Goal: Obtain resource: Obtain resource

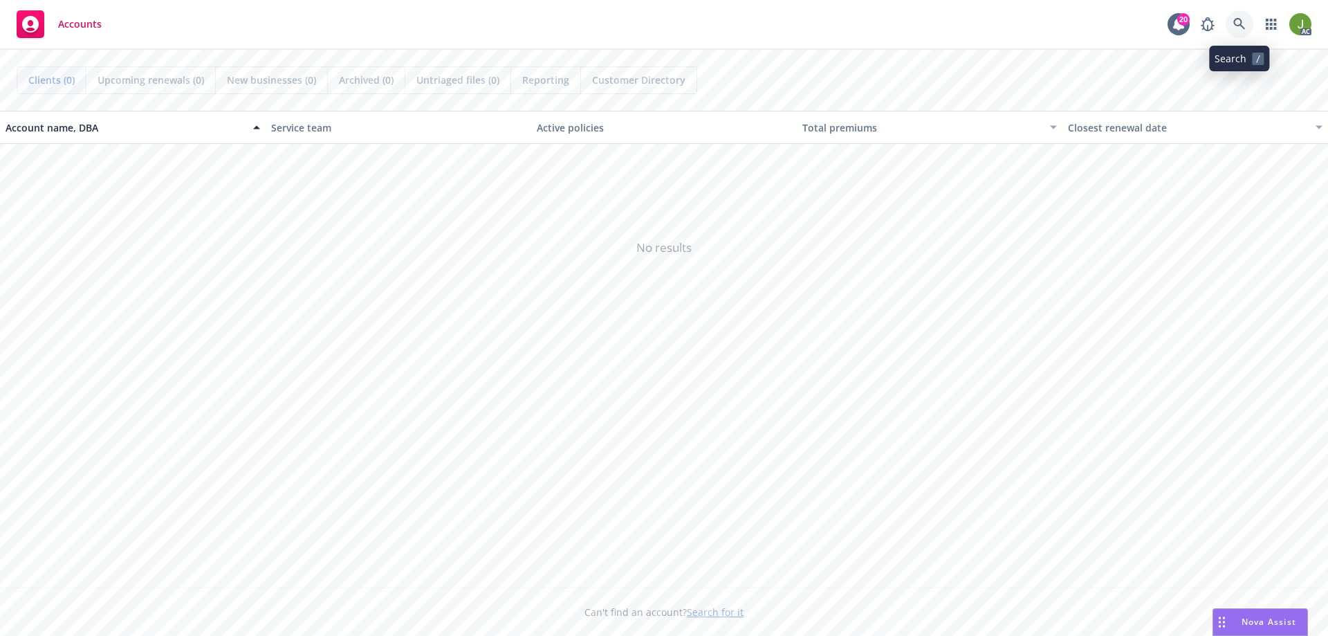
click at [1243, 25] on icon at bounding box center [1240, 24] width 12 height 12
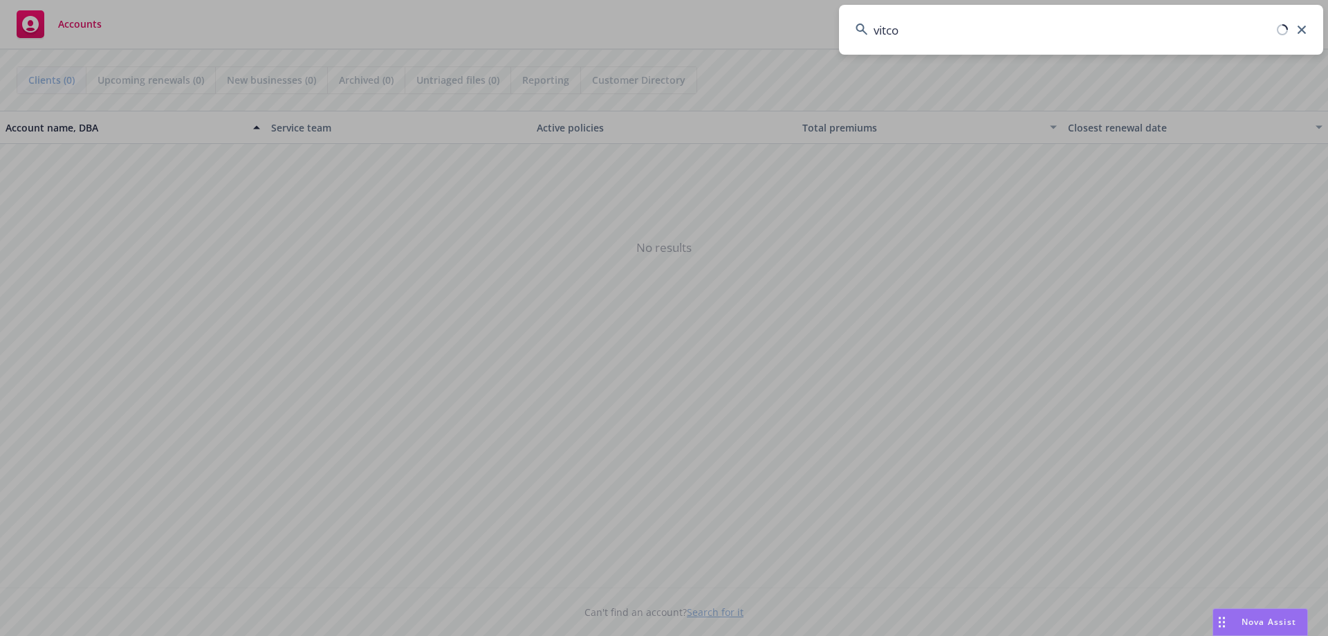
type input "vitco"
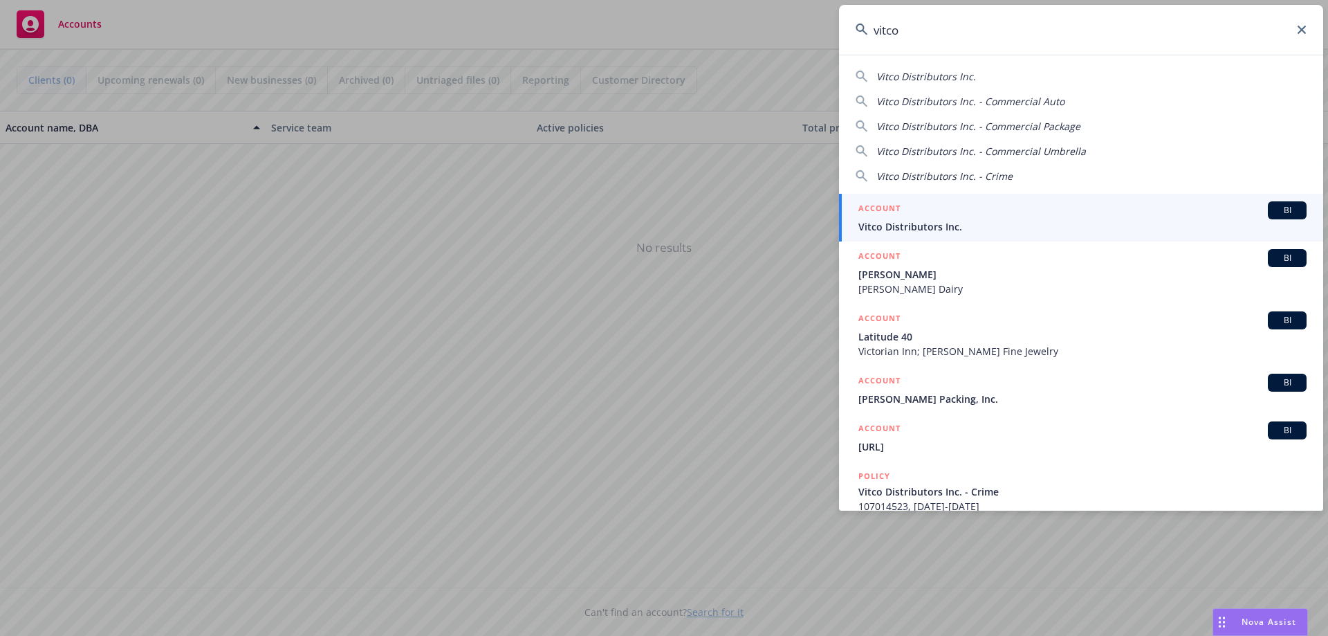
click at [942, 232] on span "Vitco Distributors Inc." at bounding box center [1083, 226] width 448 height 15
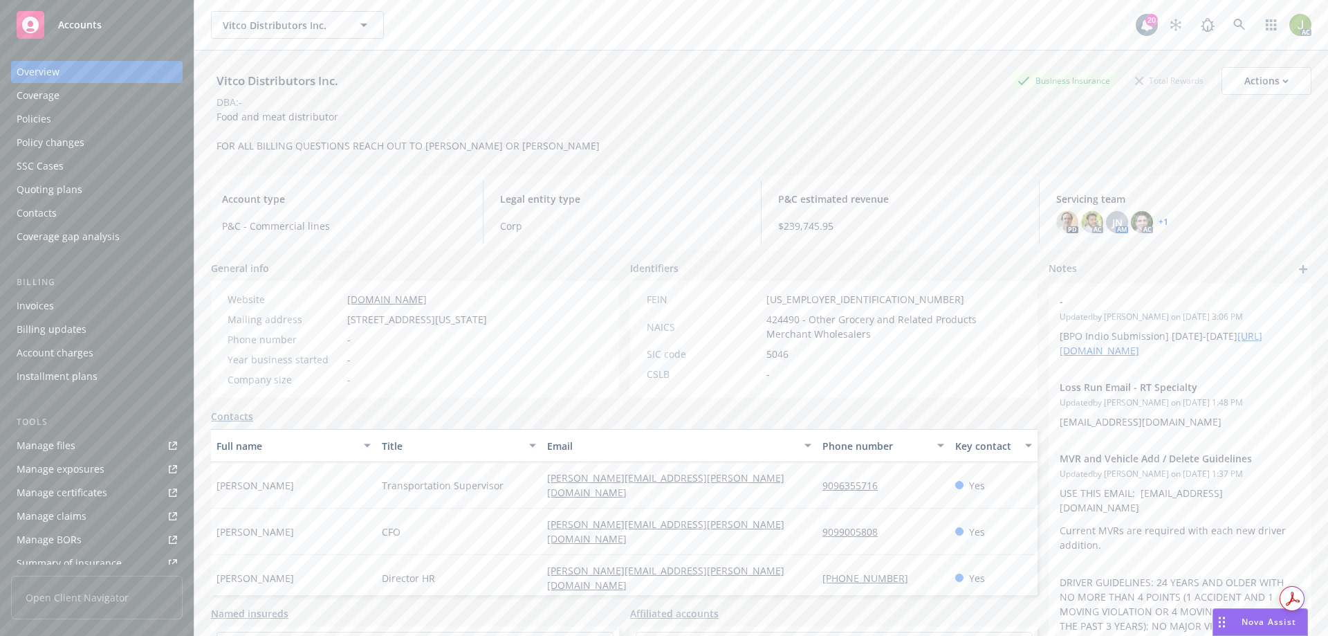
click at [67, 314] on div "Invoices" at bounding box center [97, 306] width 161 height 22
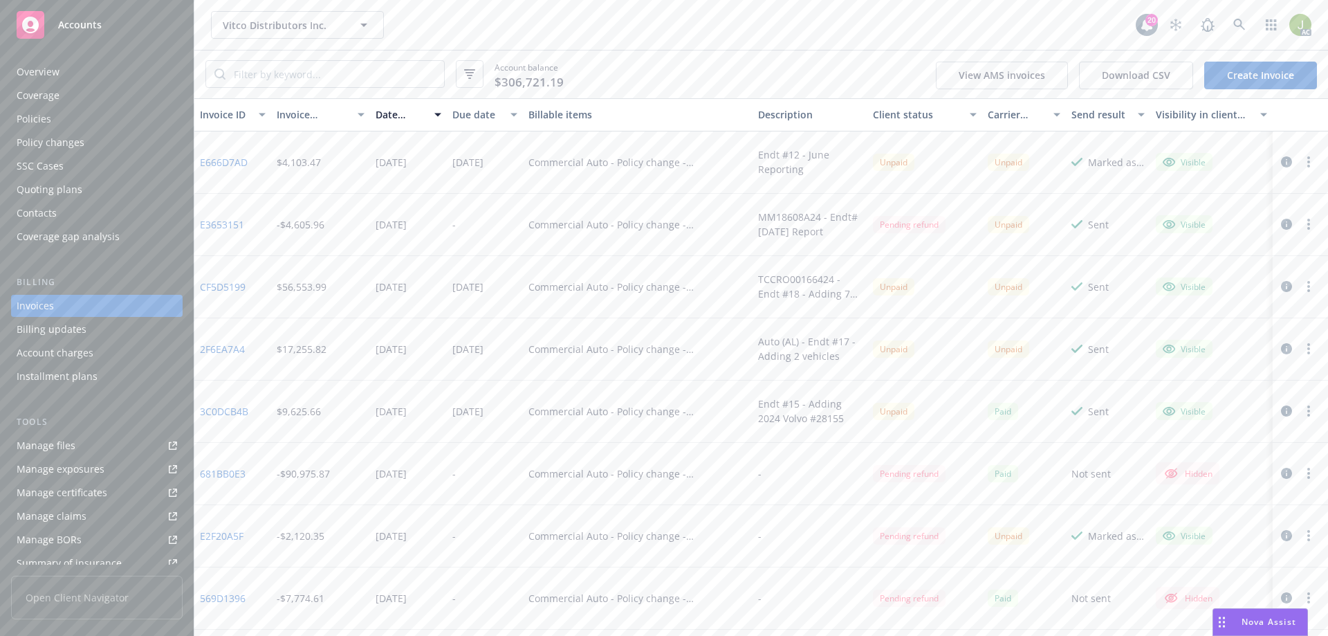
click at [1281, 159] on icon "button" at bounding box center [1286, 161] width 11 height 11
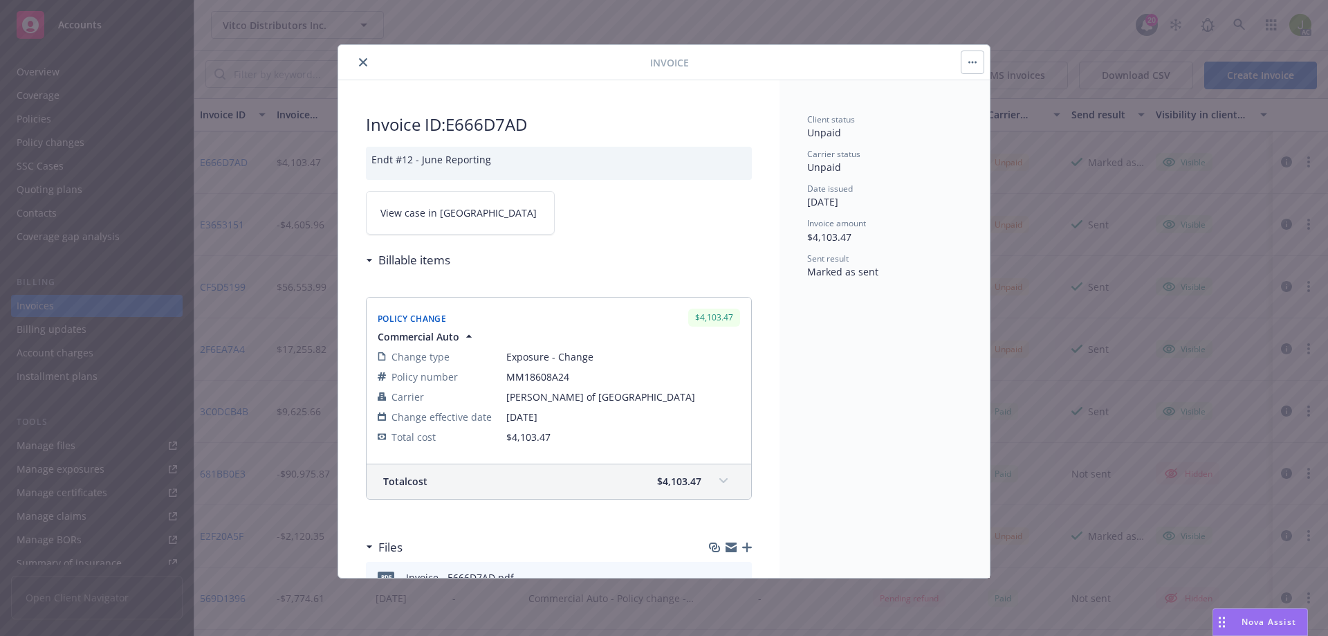
click at [448, 226] on link "View case in [GEOGRAPHIC_DATA]" at bounding box center [460, 213] width 189 height 44
click at [360, 60] on icon "close" at bounding box center [363, 62] width 8 height 8
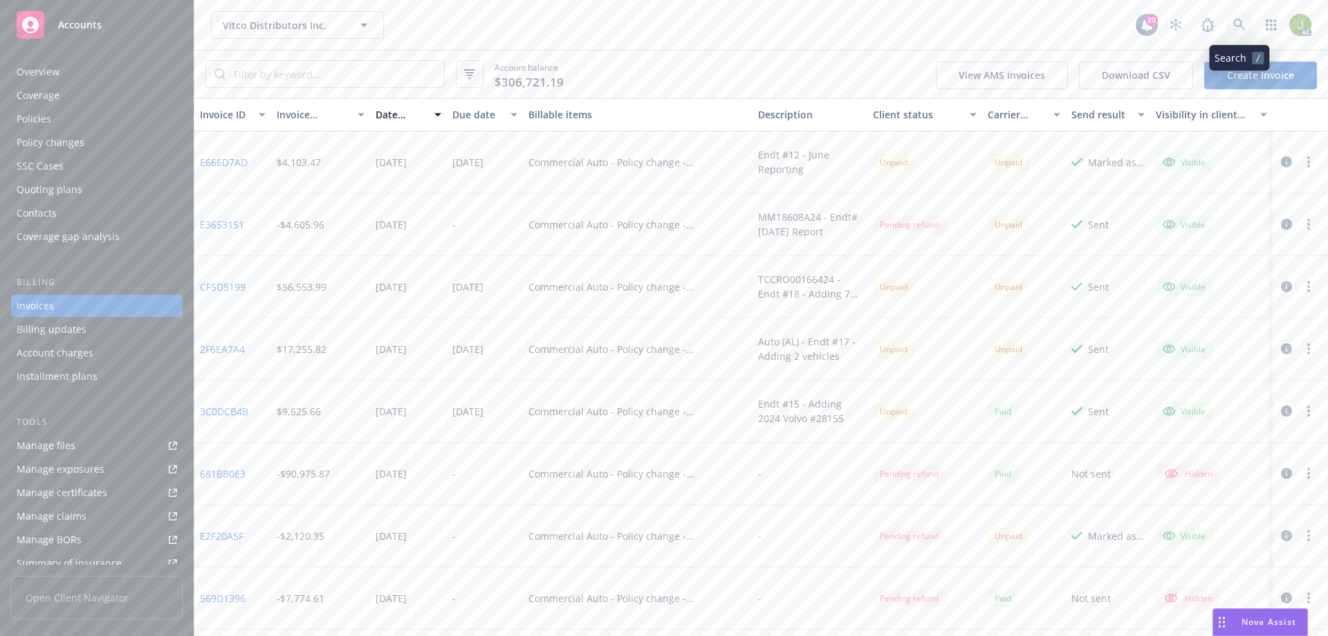
click at [1248, 22] on link at bounding box center [1240, 25] width 28 height 28
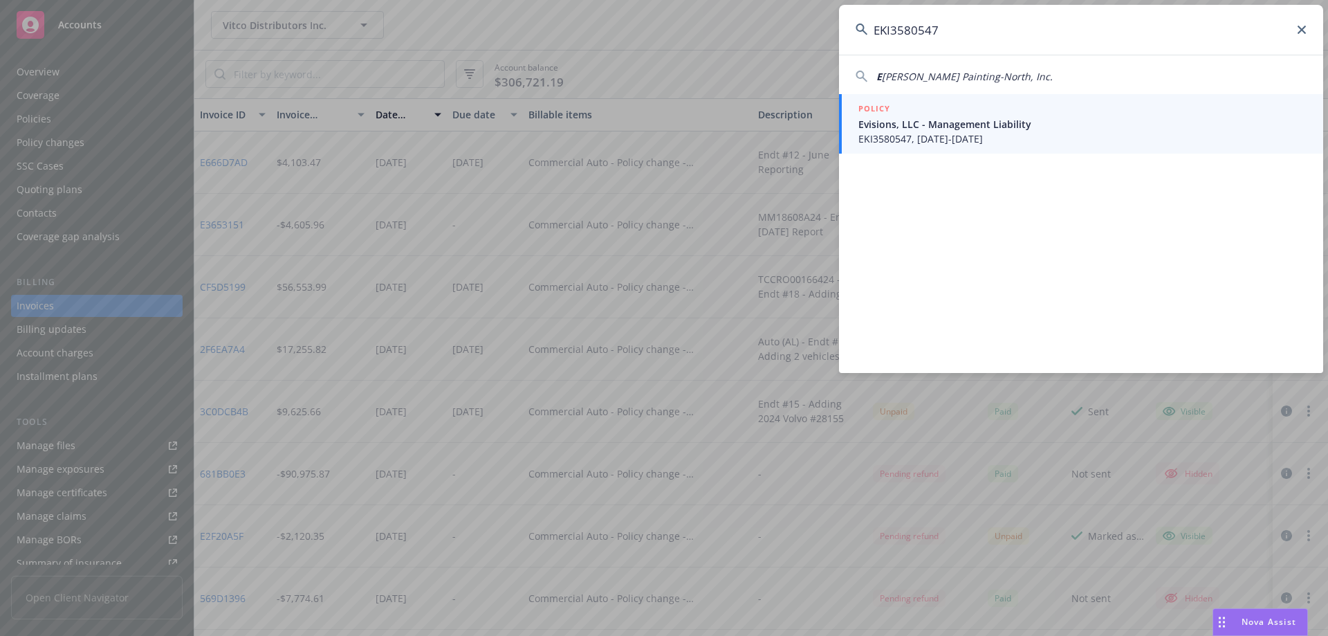
type input "EKI3580547"
click at [914, 114] on div "POLICY" at bounding box center [1083, 109] width 448 height 15
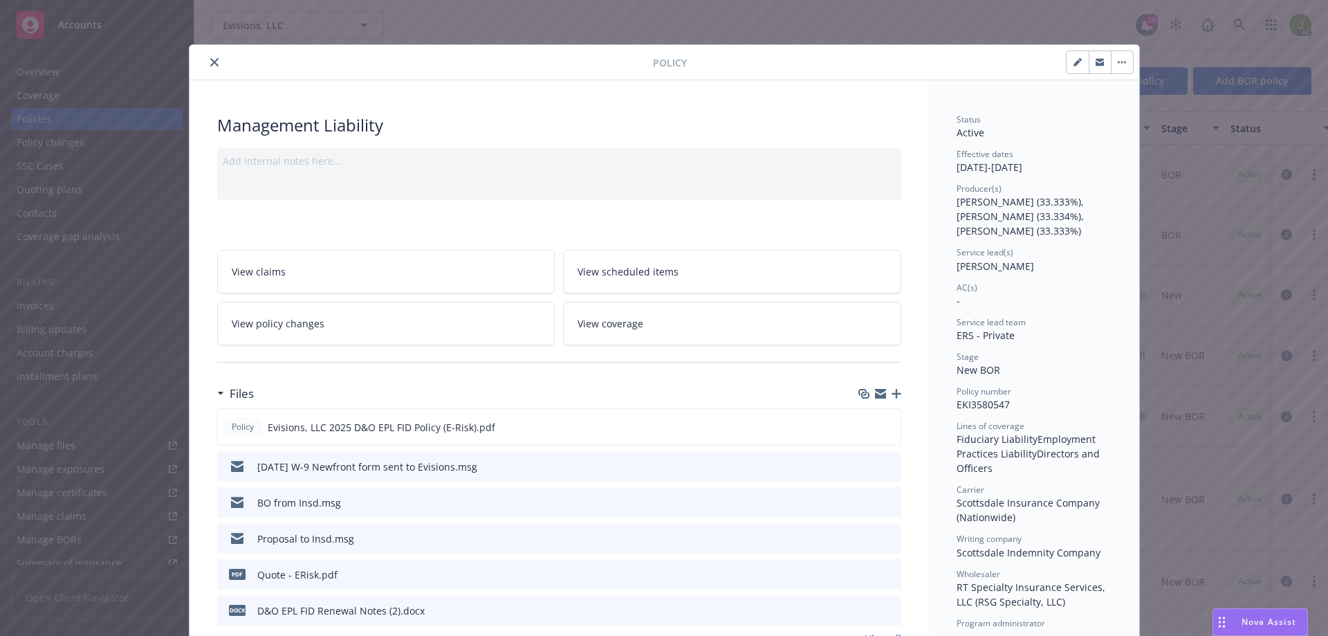
click at [210, 62] on icon "close" at bounding box center [214, 62] width 8 height 8
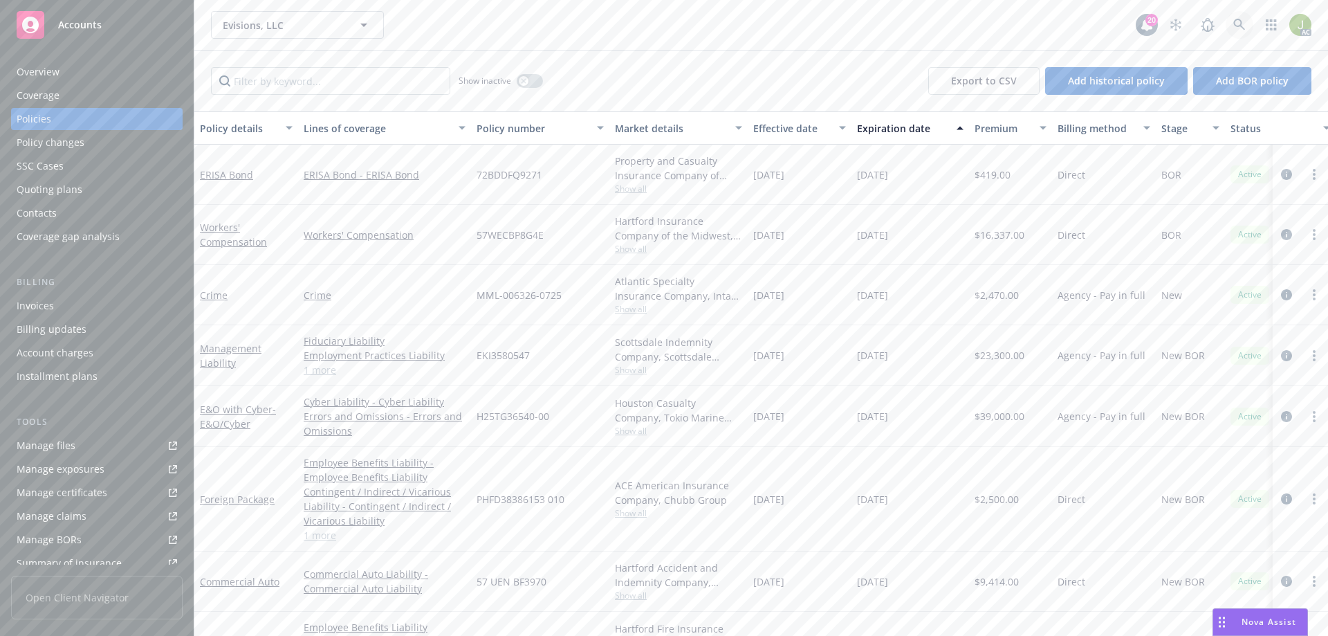
click at [1243, 34] on link at bounding box center [1240, 25] width 28 height 28
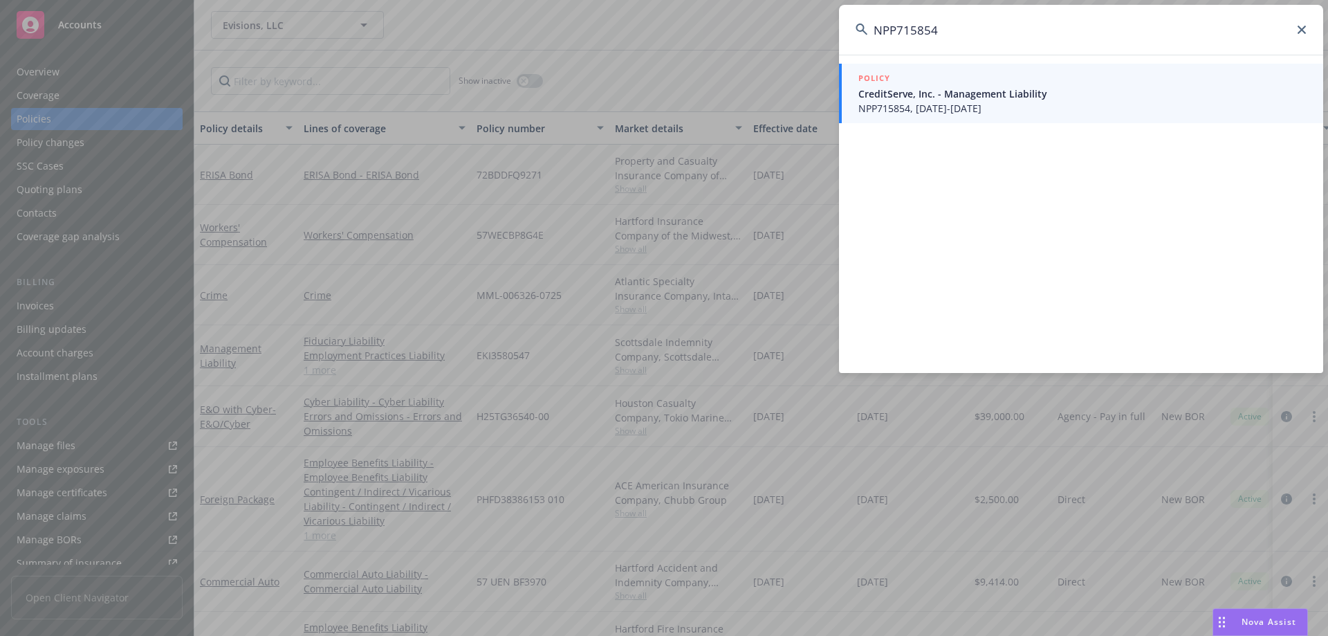
type input "NPP715854"
click at [940, 110] on span "NPP715854, [DATE]-[DATE]" at bounding box center [1083, 108] width 448 height 15
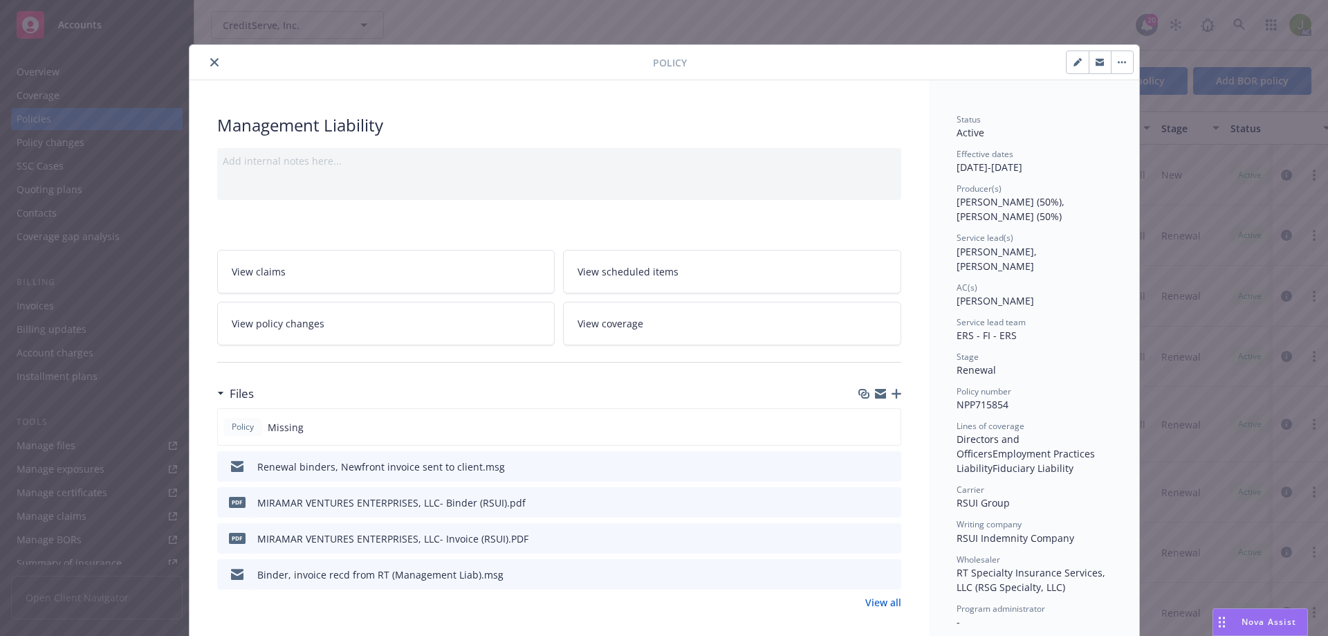
click at [860, 538] on icon "download file" at bounding box center [865, 537] width 11 height 11
click at [209, 54] on button "close" at bounding box center [214, 62] width 17 height 17
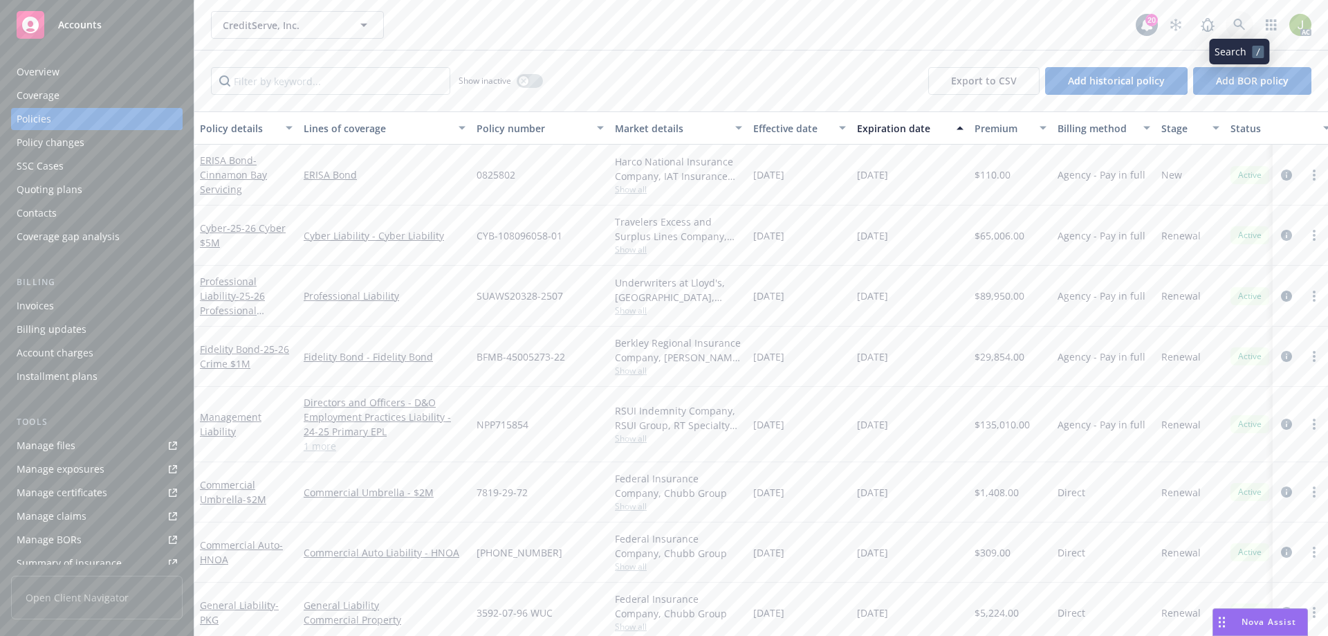
click at [1239, 35] on link at bounding box center [1240, 25] width 28 height 28
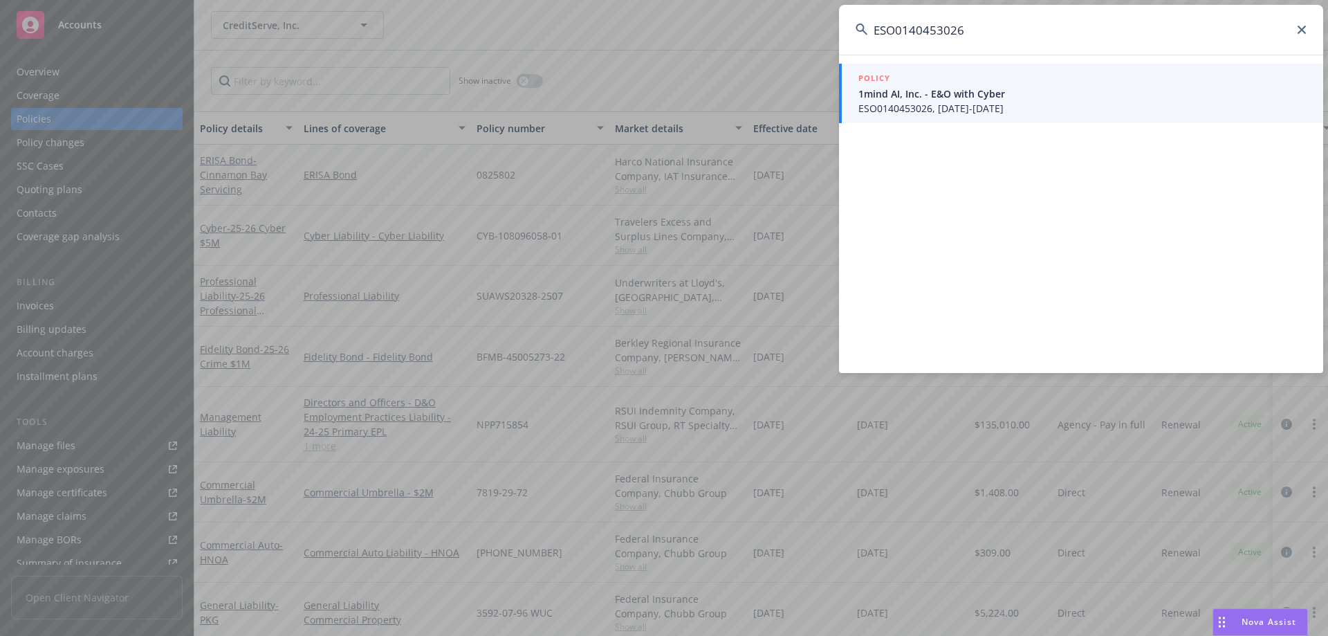
type input "ESO0140453026"
click at [934, 104] on span "ESO0140453026, [DATE]-[DATE]" at bounding box center [1083, 108] width 448 height 15
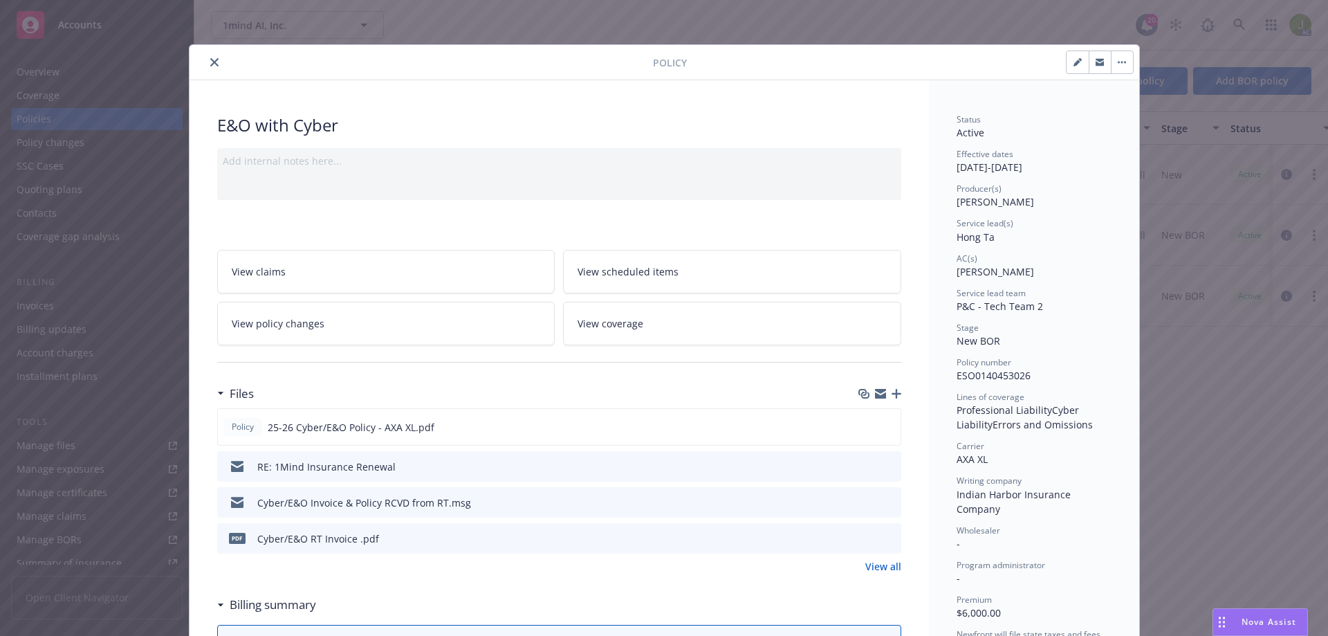
click at [882, 538] on icon "preview file" at bounding box center [888, 538] width 12 height 10
click at [210, 65] on icon "close" at bounding box center [214, 62] width 8 height 8
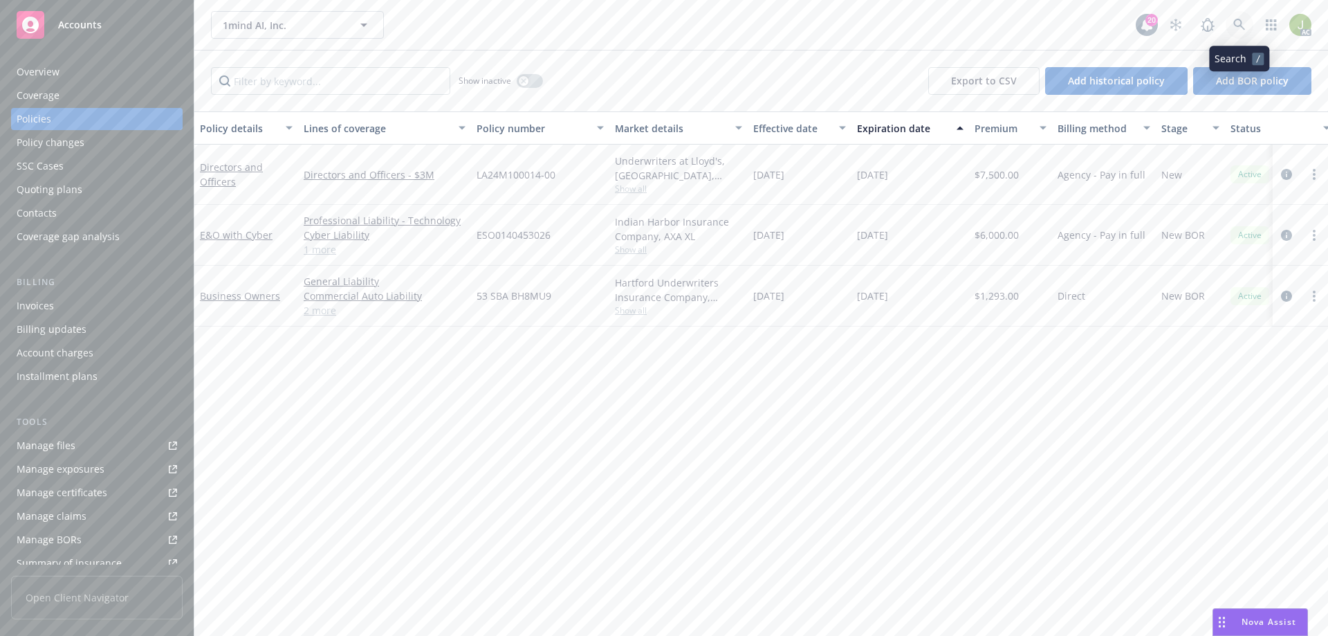
click at [1237, 25] on icon at bounding box center [1240, 25] width 12 height 12
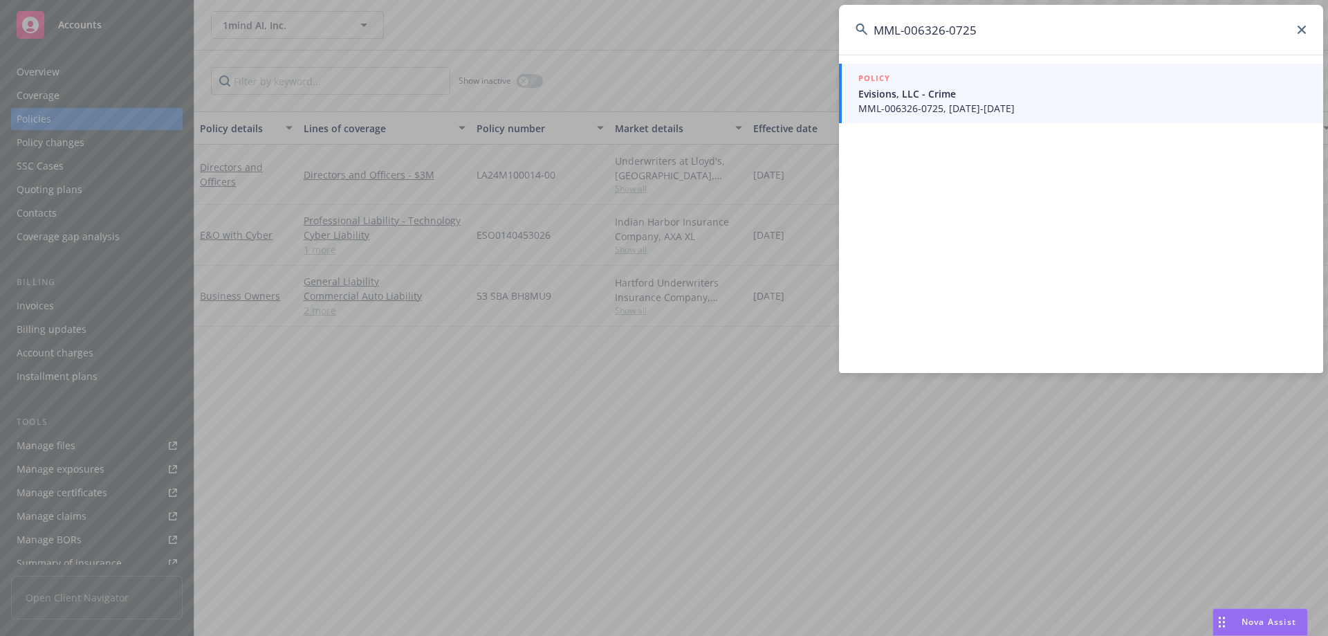
type input "MML-006326-0725"
click at [933, 104] on span "MML-006326-0725, [DATE]-[DATE]" at bounding box center [1083, 108] width 448 height 15
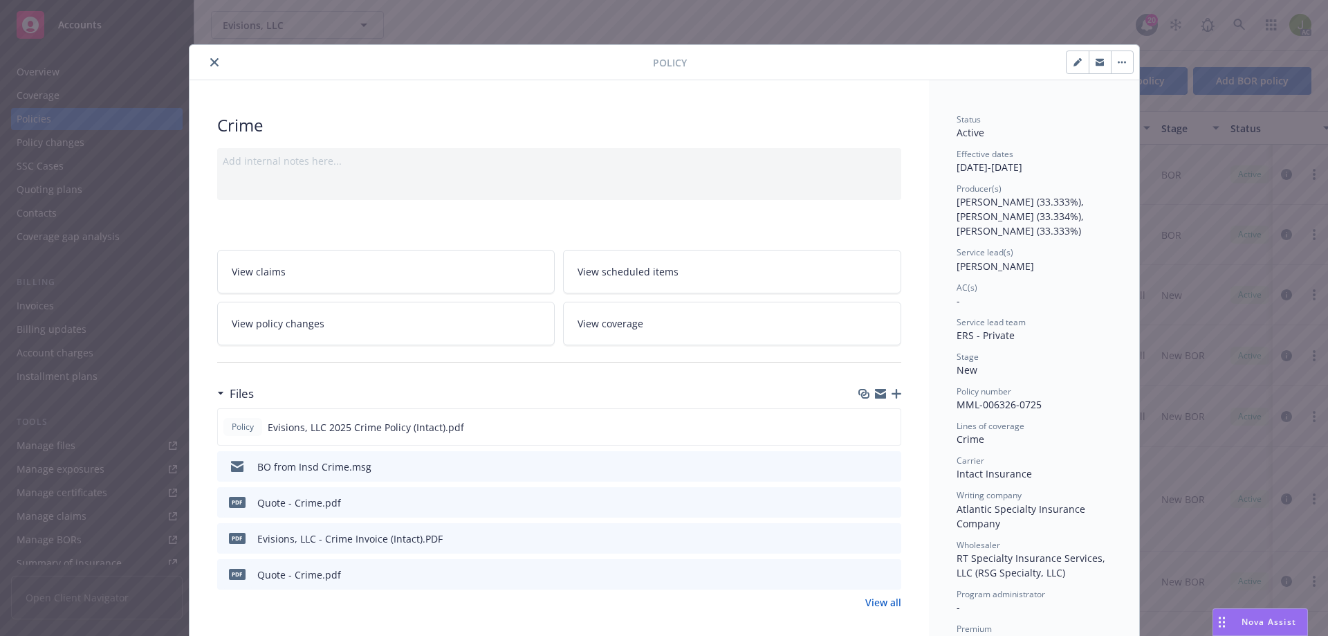
click at [212, 60] on icon "close" at bounding box center [214, 62] width 8 height 8
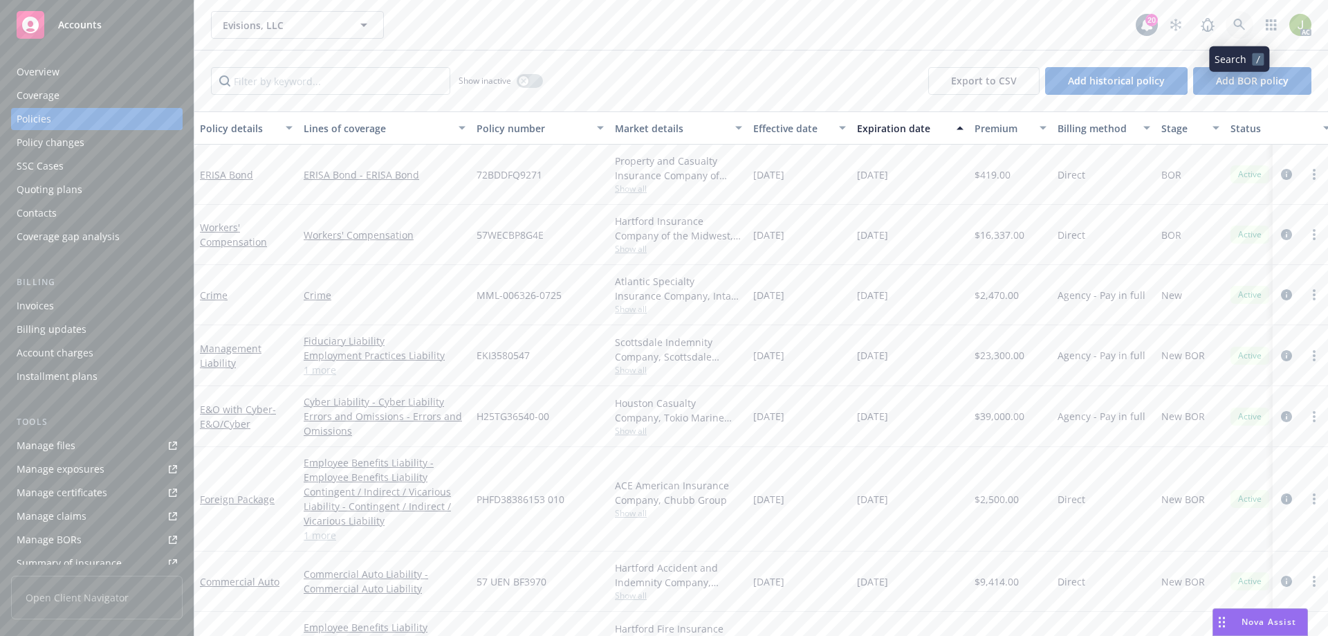
click at [1249, 27] on link at bounding box center [1240, 25] width 28 height 28
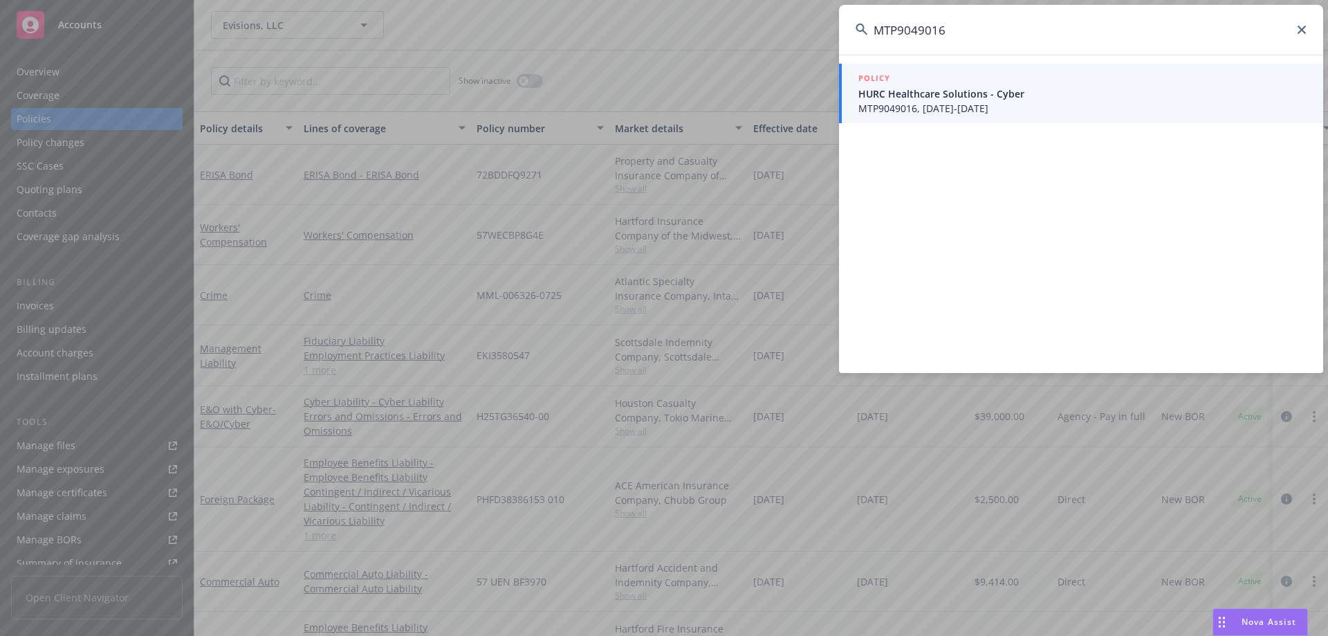
type input "MTP9049016"
click at [879, 107] on span "MTP9049016, [DATE]-[DATE]" at bounding box center [1083, 108] width 448 height 15
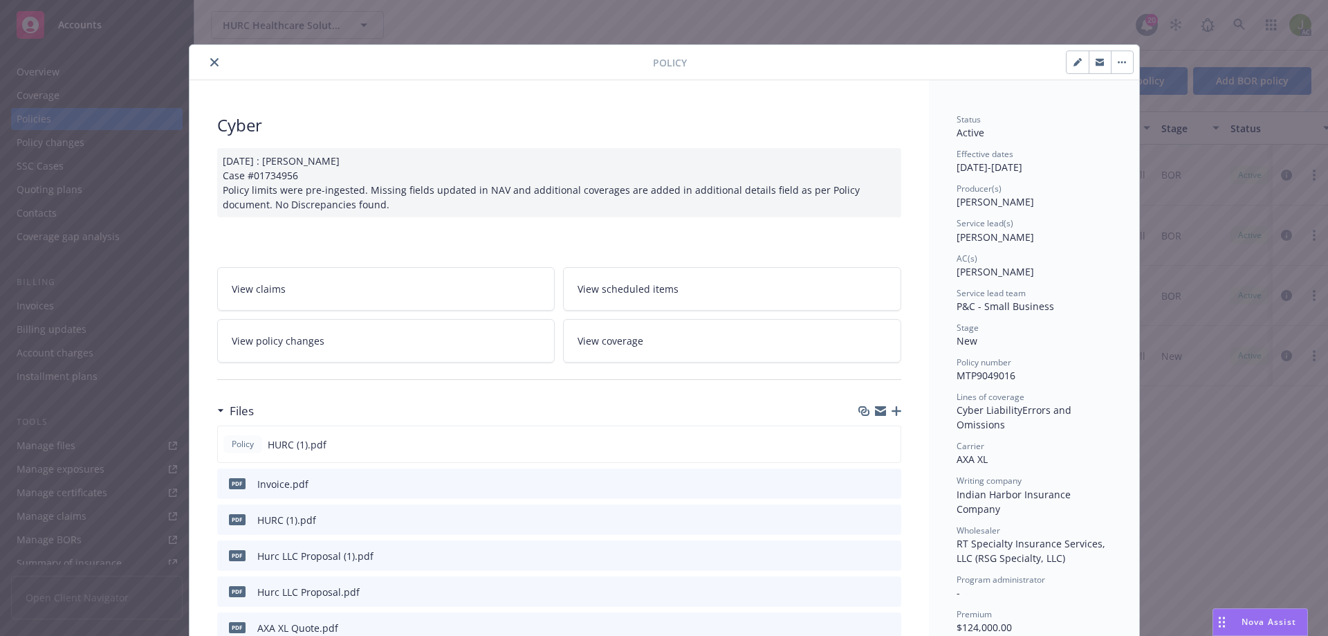
scroll to position [69, 0]
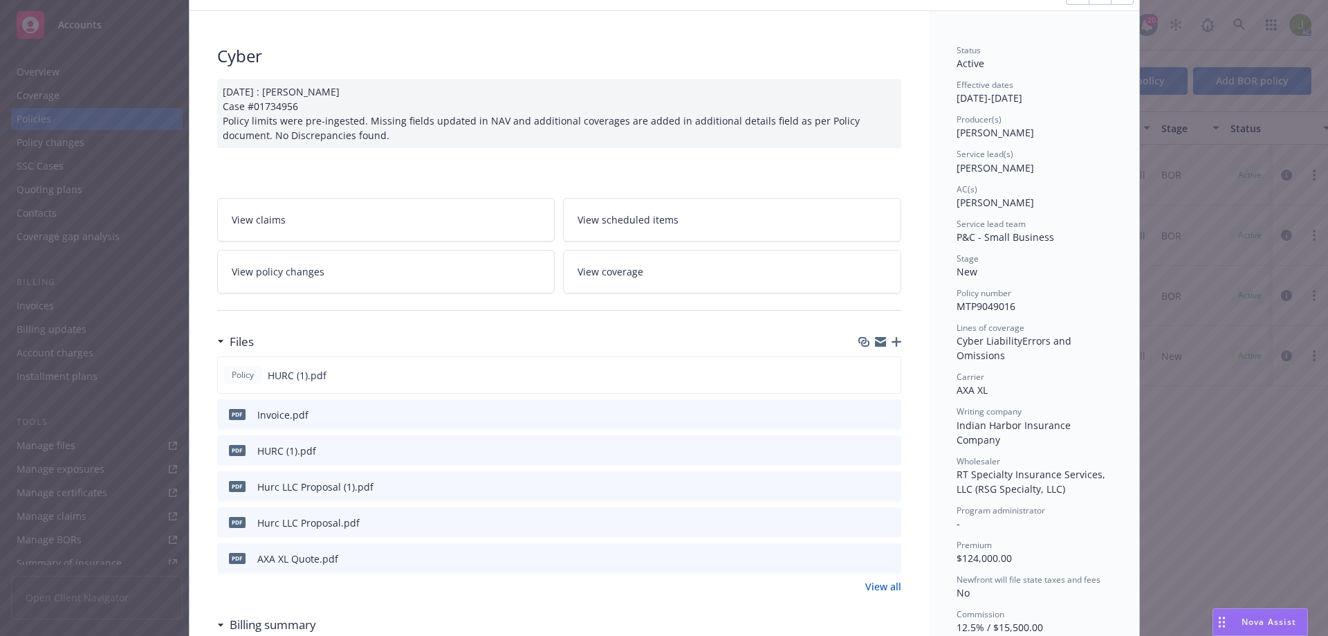
click at [860, 410] on icon "download file" at bounding box center [865, 413] width 11 height 11
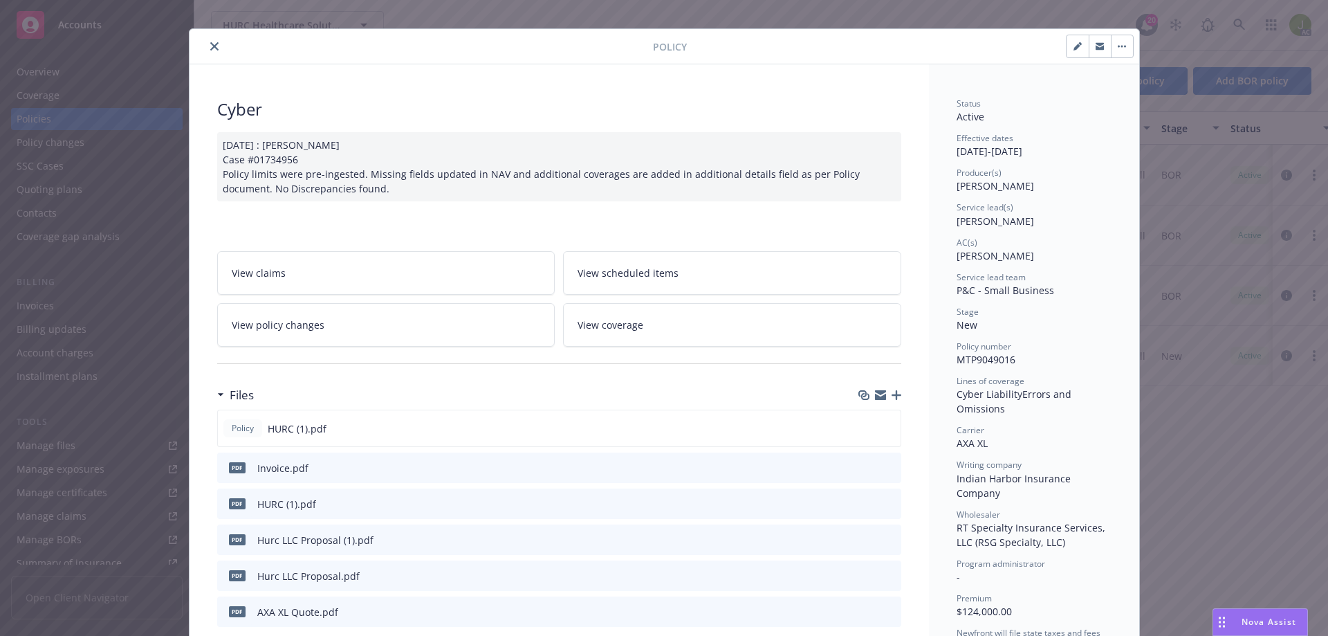
scroll to position [0, 0]
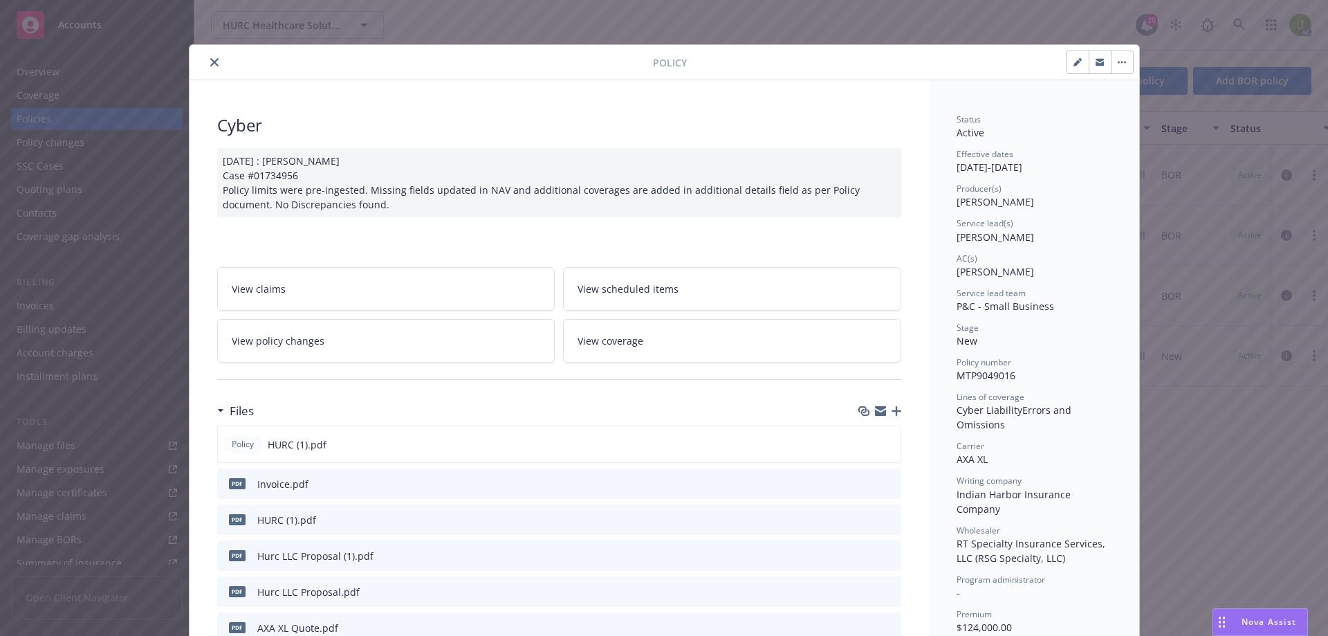
click at [210, 61] on icon "close" at bounding box center [214, 62] width 8 height 8
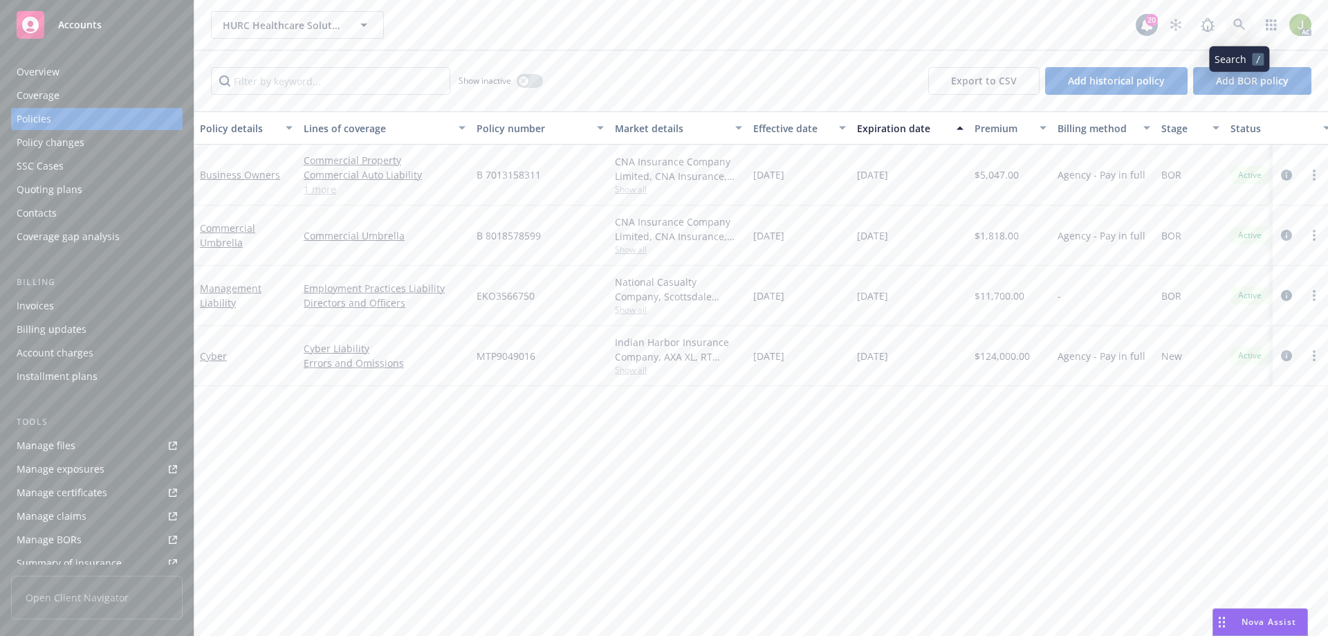
click at [1239, 23] on icon at bounding box center [1240, 25] width 12 height 12
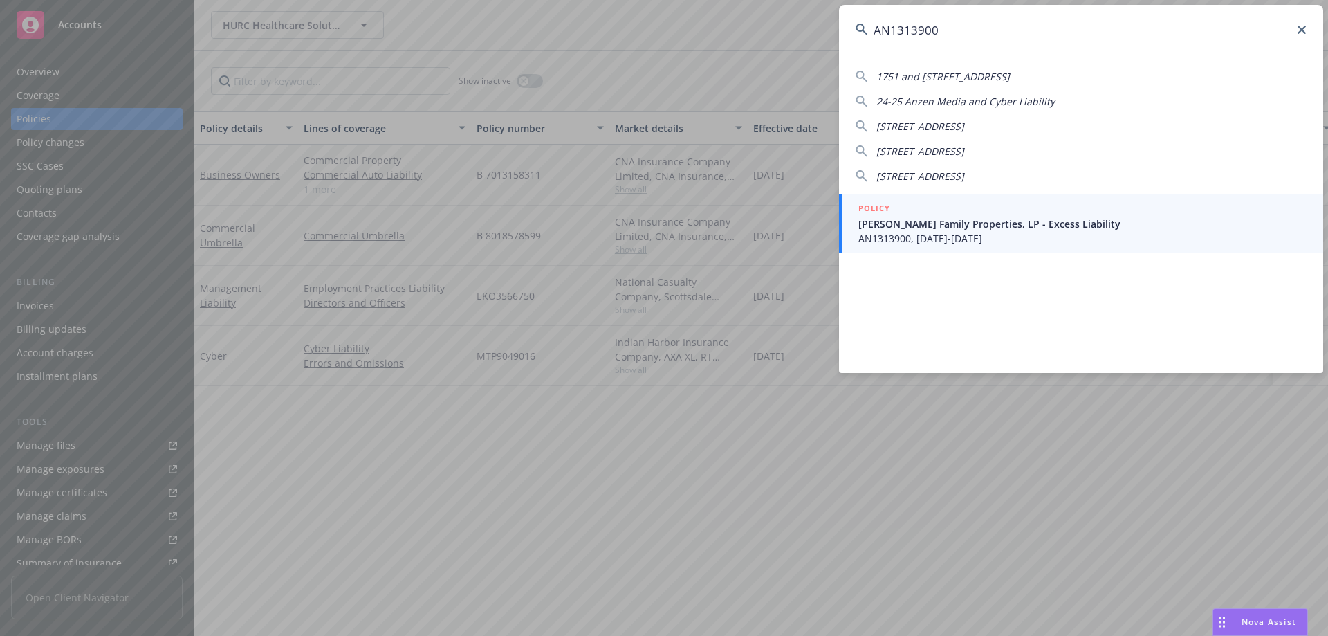
type input "AN1313900"
click at [950, 224] on span "[PERSON_NAME] Family Properties, LP - Excess Liability" at bounding box center [1083, 224] width 448 height 15
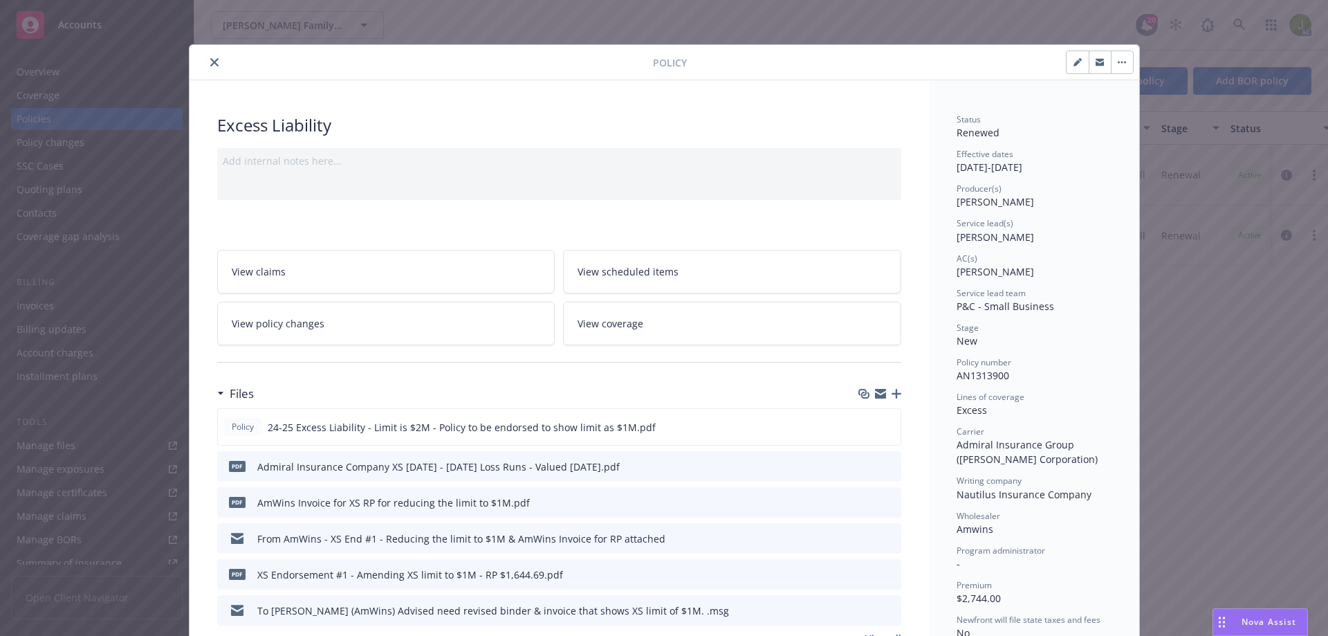
click at [210, 65] on icon "close" at bounding box center [214, 62] width 8 height 8
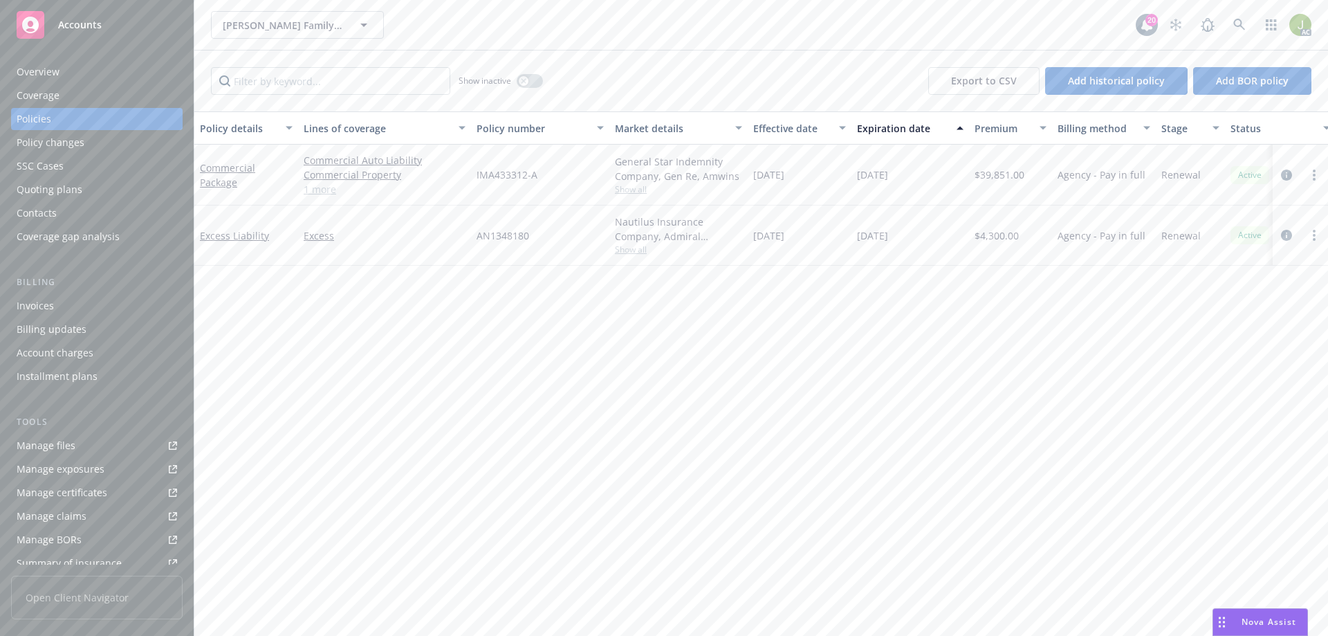
click at [101, 313] on div "Invoices" at bounding box center [97, 306] width 161 height 22
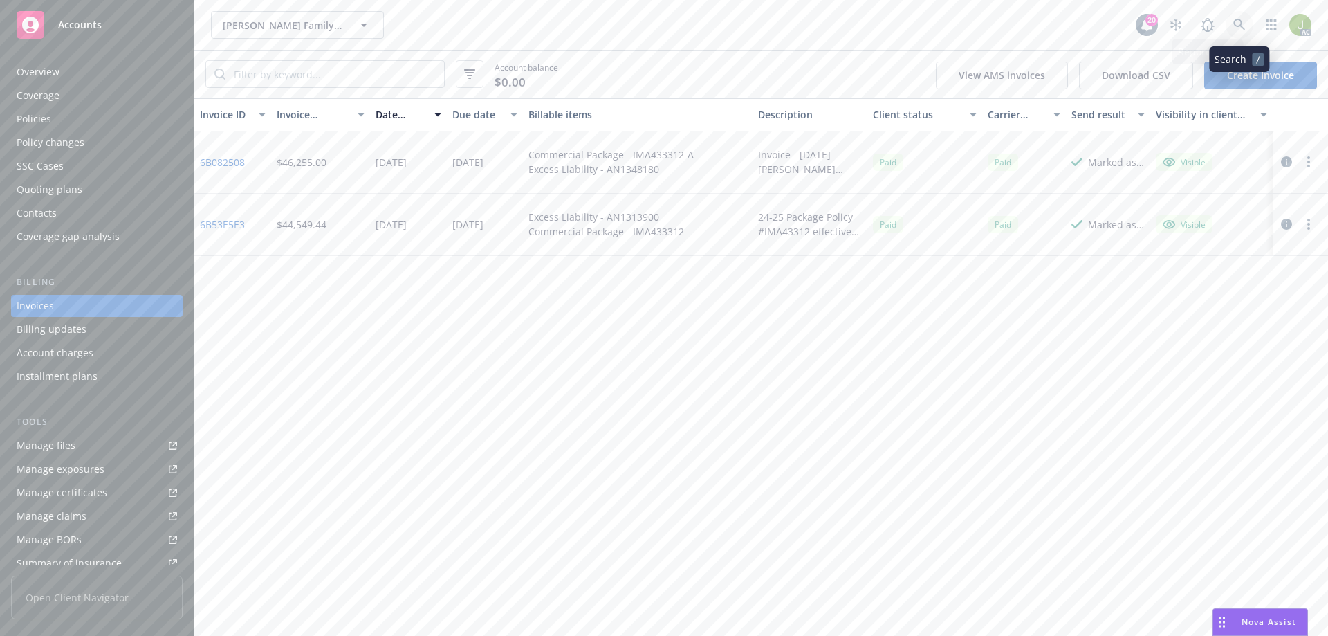
click at [1244, 19] on icon at bounding box center [1240, 25] width 12 height 12
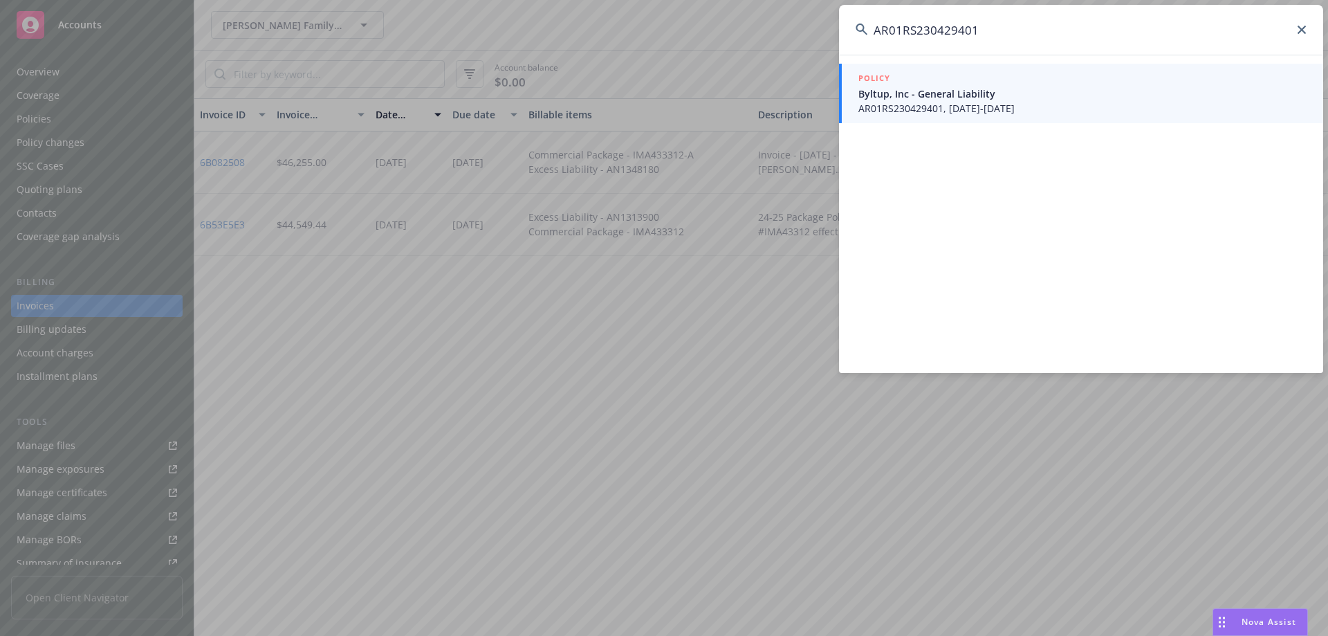
type input "AR01RS230429401"
click at [917, 96] on span "Byltup, Inc - General Liability" at bounding box center [1083, 93] width 448 height 15
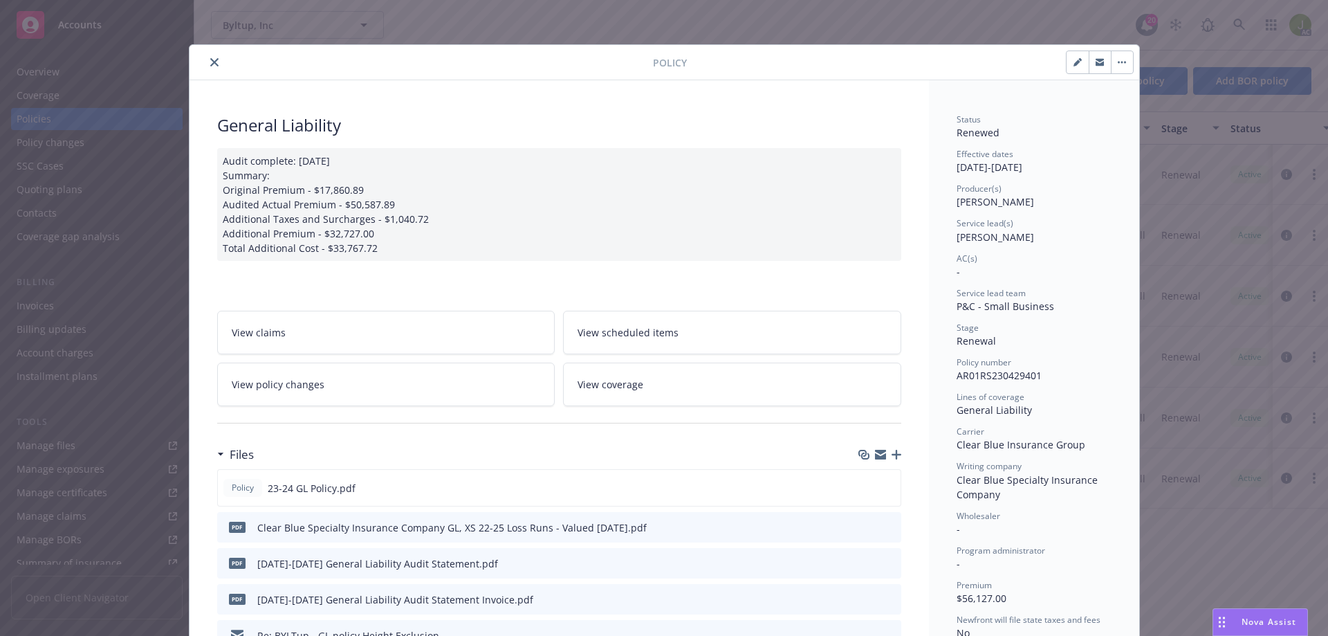
drag, startPoint x: 206, startPoint y: 62, endPoint x: 313, endPoint y: 237, distance: 205.3
click at [214, 62] on button "close" at bounding box center [214, 62] width 17 height 17
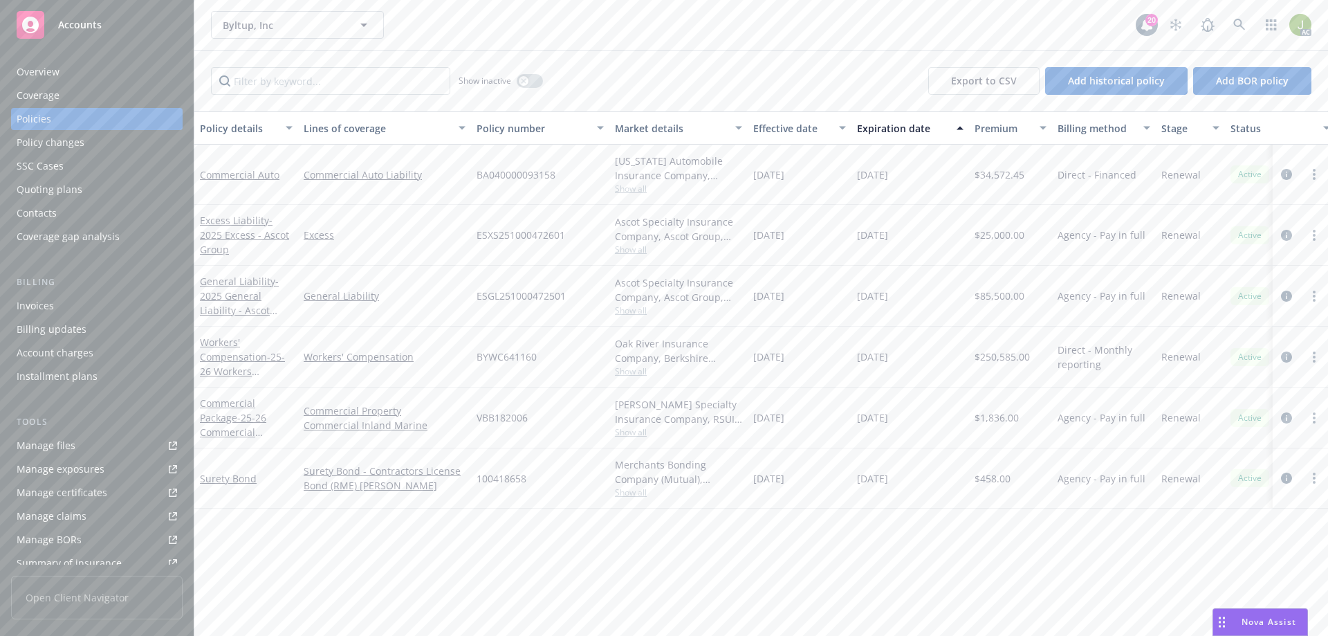
click at [138, 312] on div "Invoices" at bounding box center [97, 306] width 161 height 22
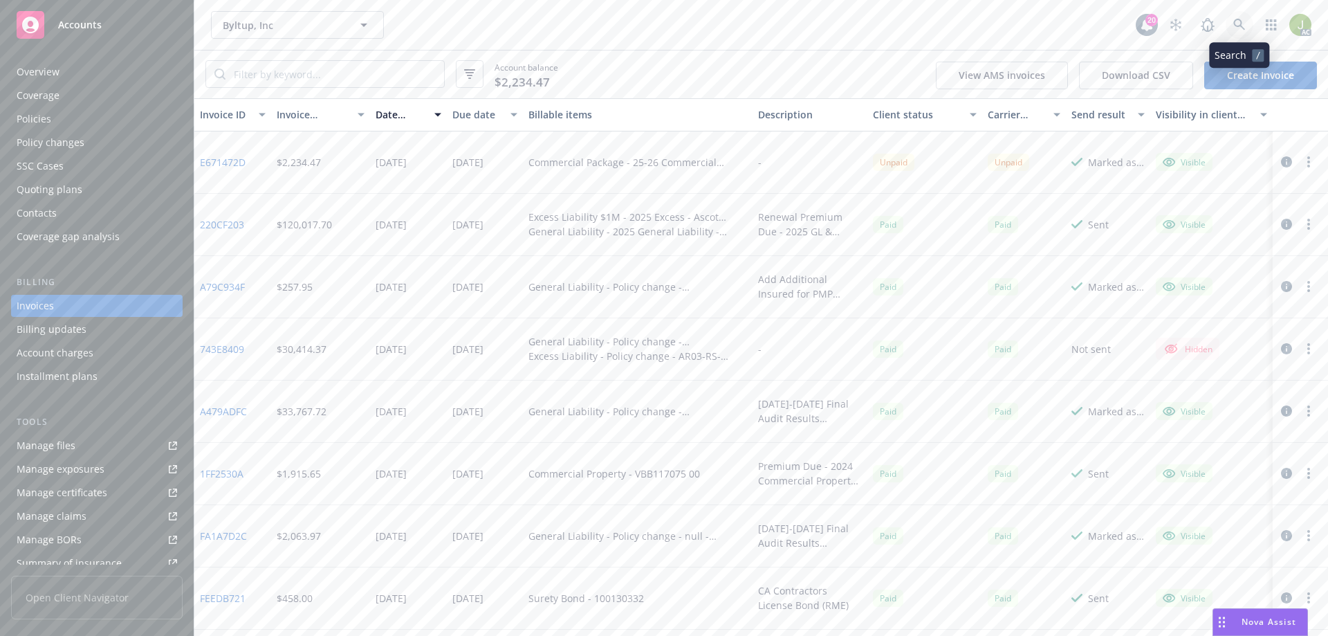
click at [1245, 32] on link at bounding box center [1240, 25] width 28 height 28
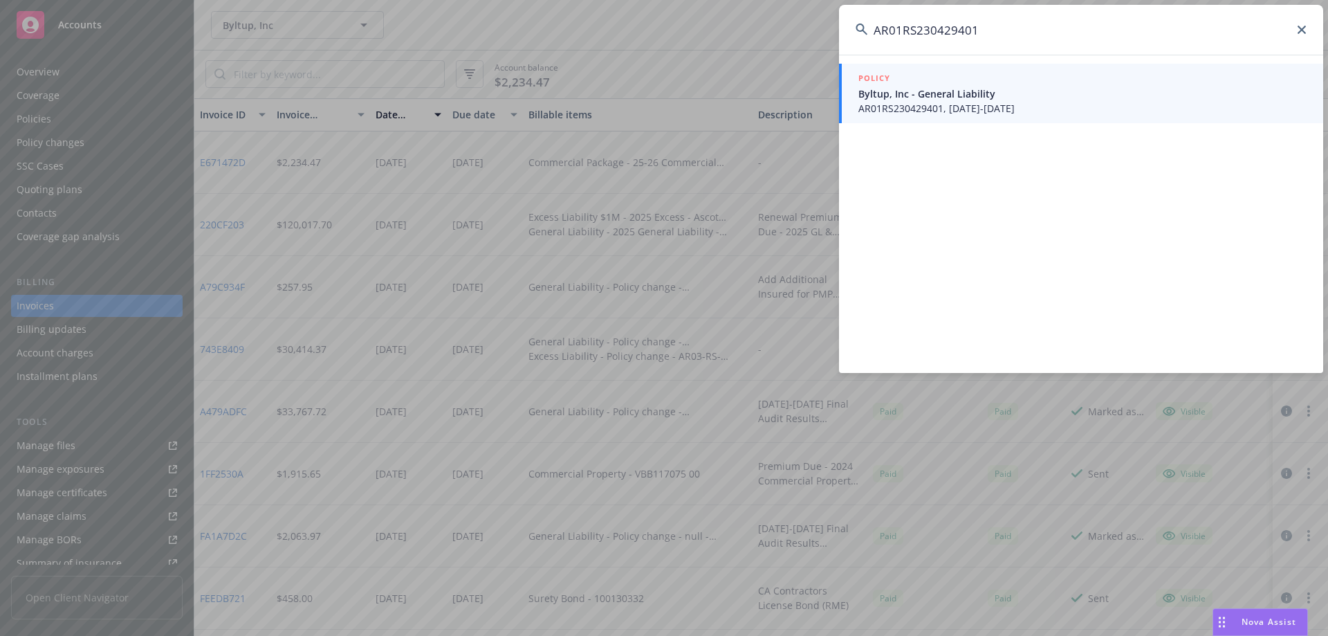
type input "AR01RS230429401"
click at [953, 120] on link "POLICY Byltup, Inc - General Liability AR01RS230429401, [DATE]-[DATE]" at bounding box center [1081, 94] width 484 height 60
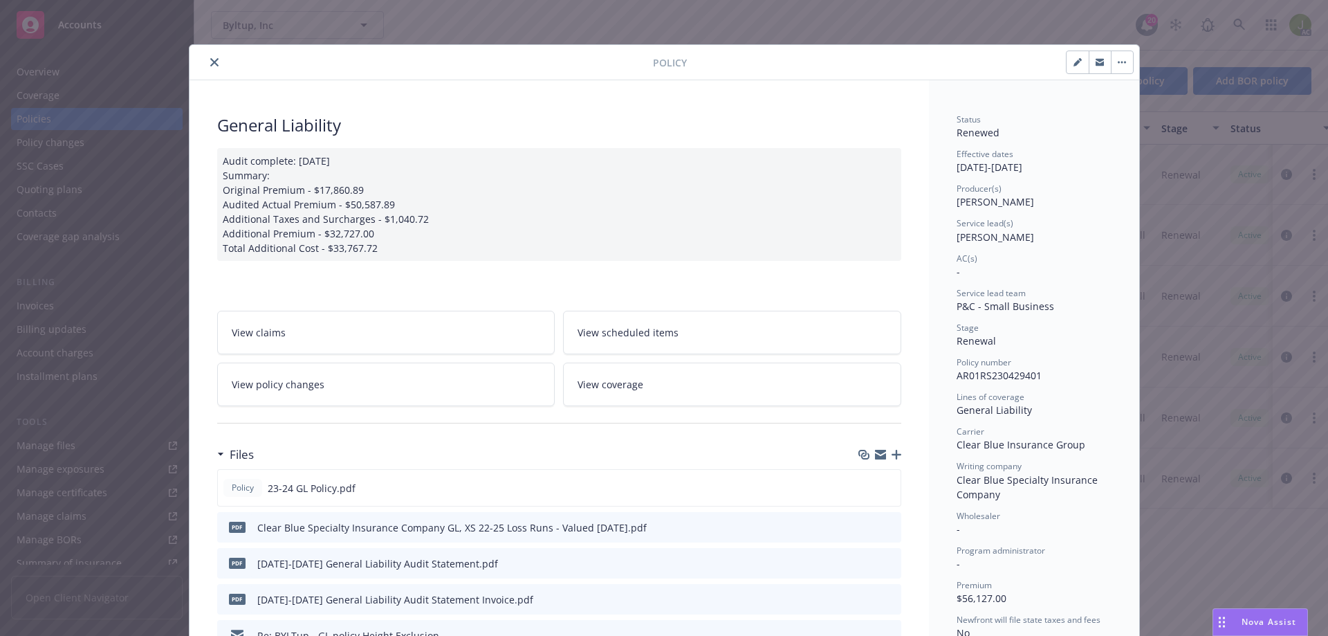
click at [213, 67] on button "close" at bounding box center [214, 62] width 17 height 17
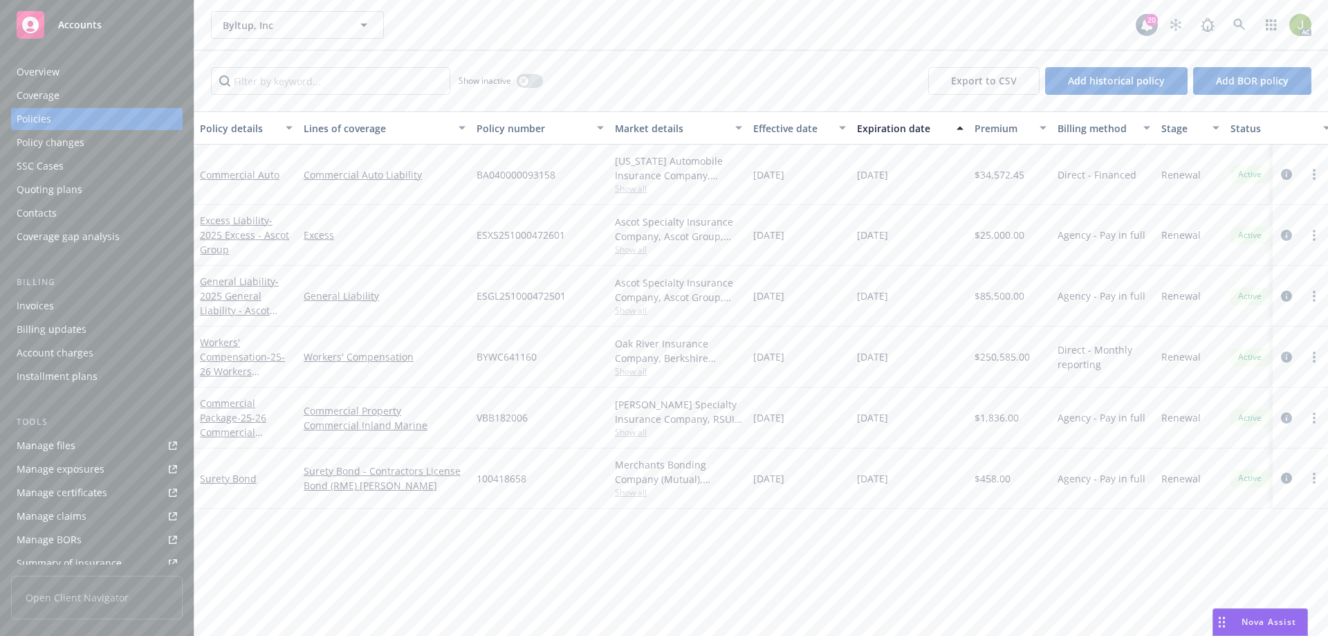
click at [113, 93] on div "Coverage" at bounding box center [97, 95] width 161 height 22
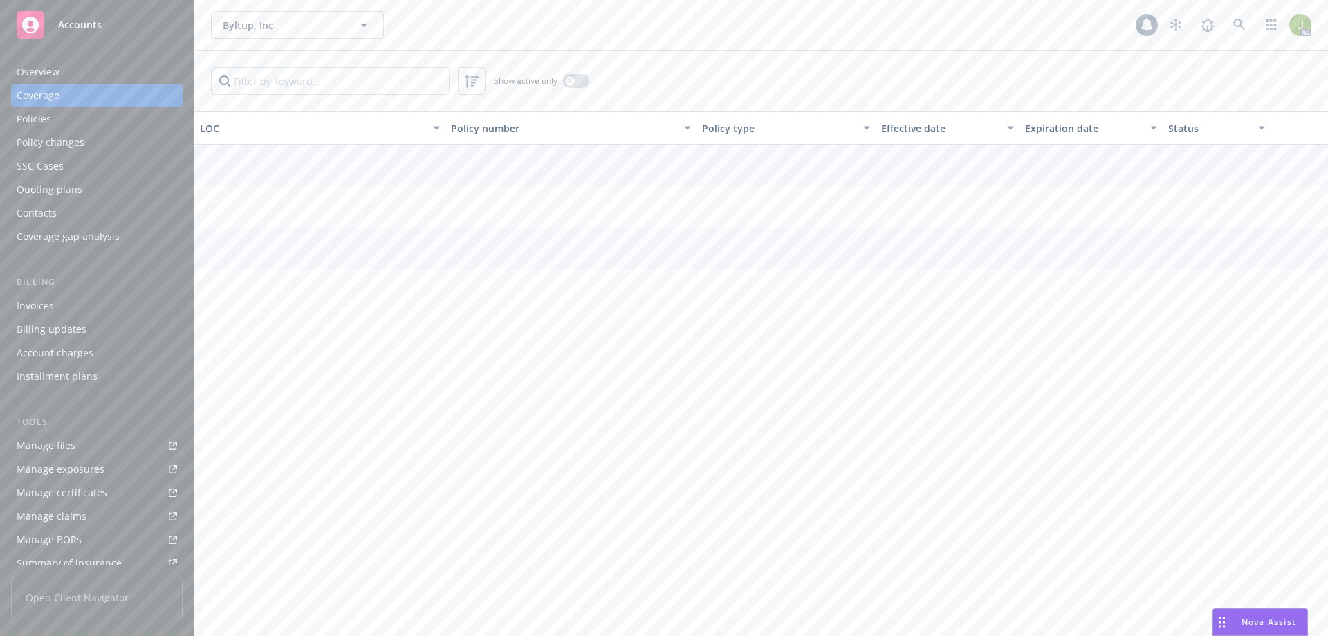
click at [113, 116] on div "Policies" at bounding box center [97, 119] width 161 height 22
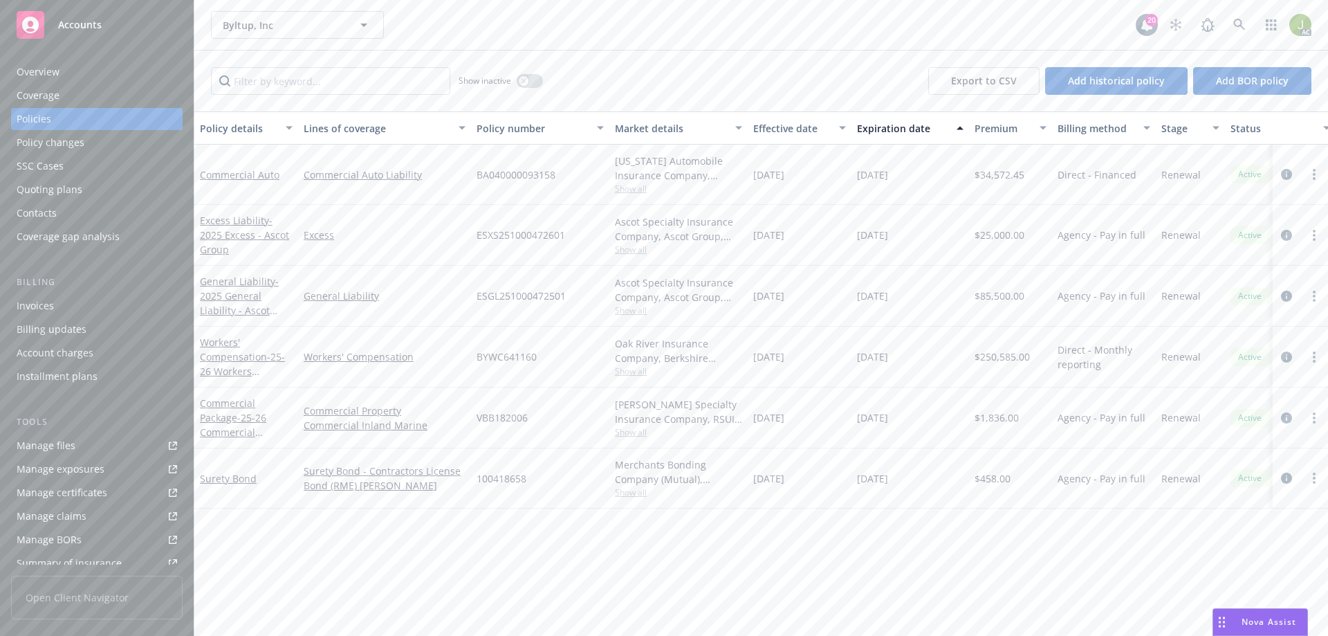
click at [80, 98] on div "Coverage" at bounding box center [97, 95] width 161 height 22
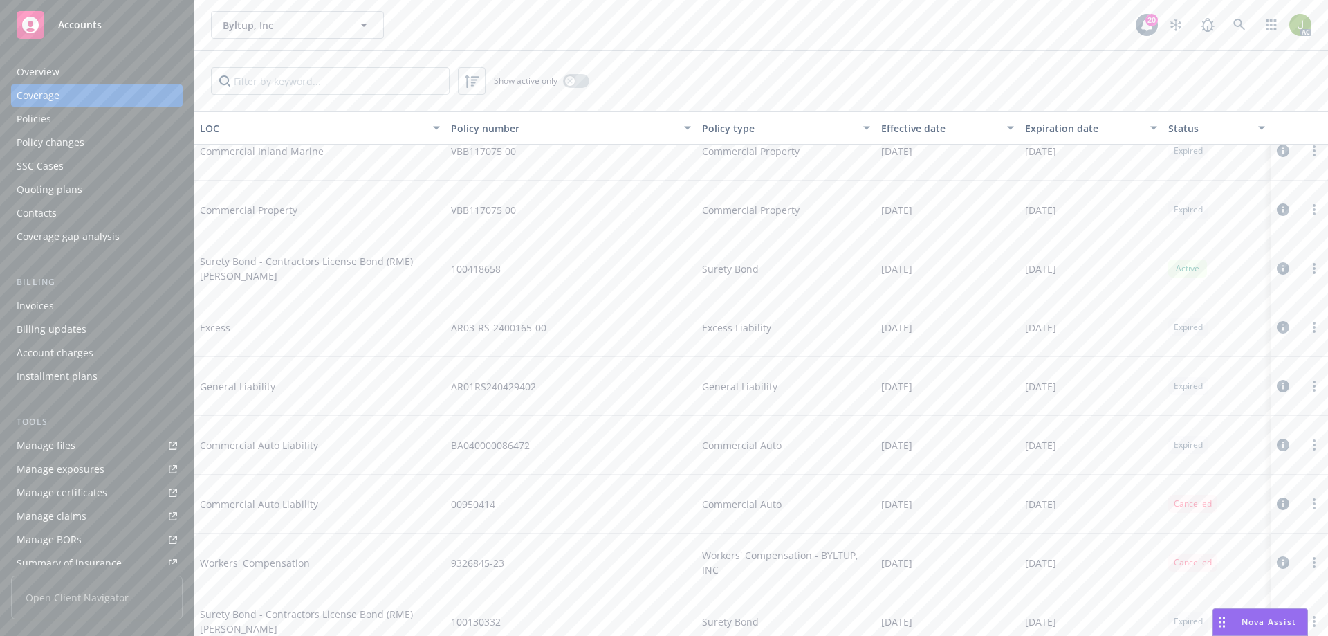
scroll to position [692, 0]
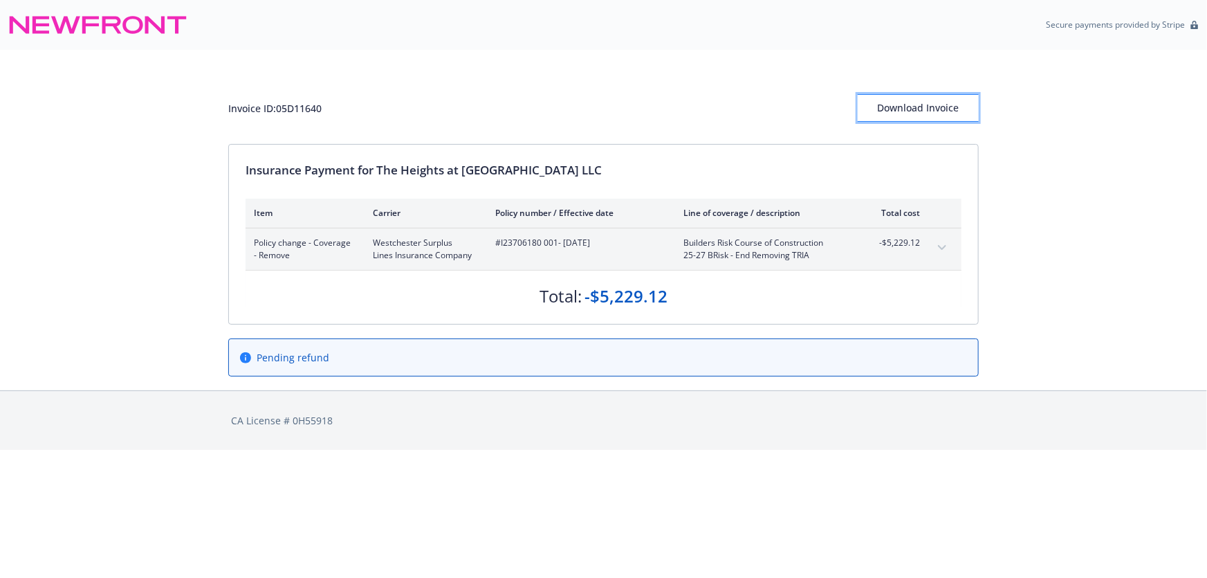
click at [911, 111] on div "Download Invoice" at bounding box center [918, 108] width 121 height 26
